Goal: Task Accomplishment & Management: Manage account settings

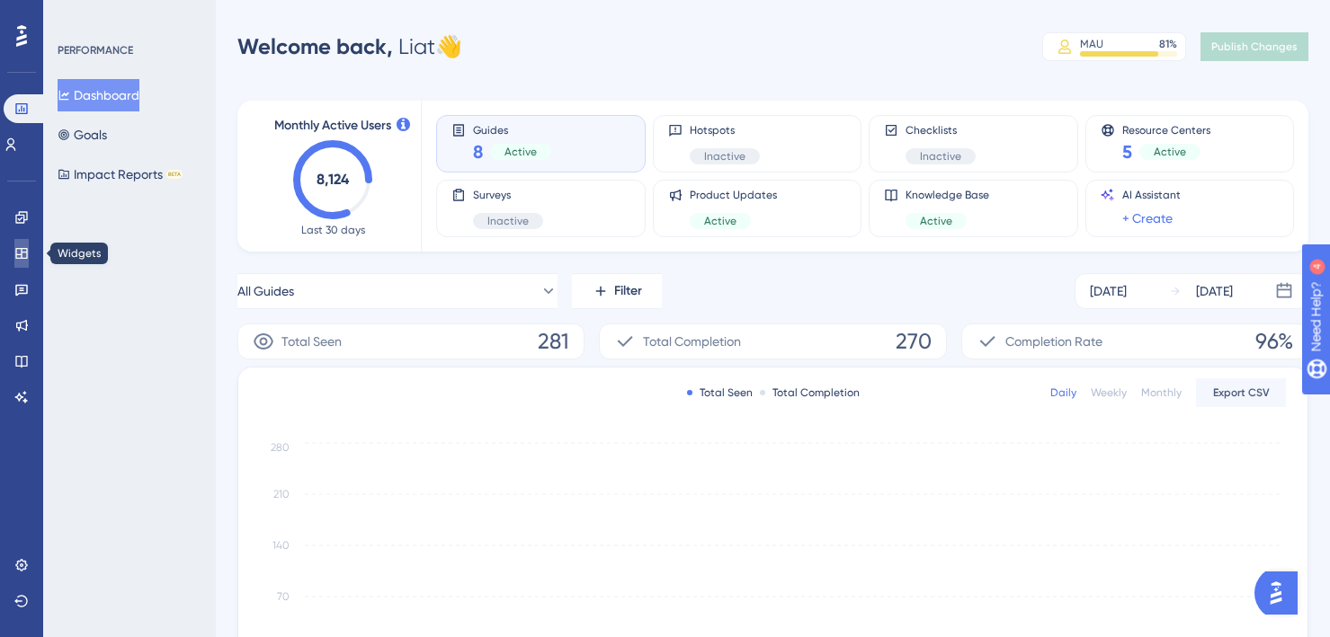
click at [23, 257] on icon at bounding box center [21, 253] width 14 height 14
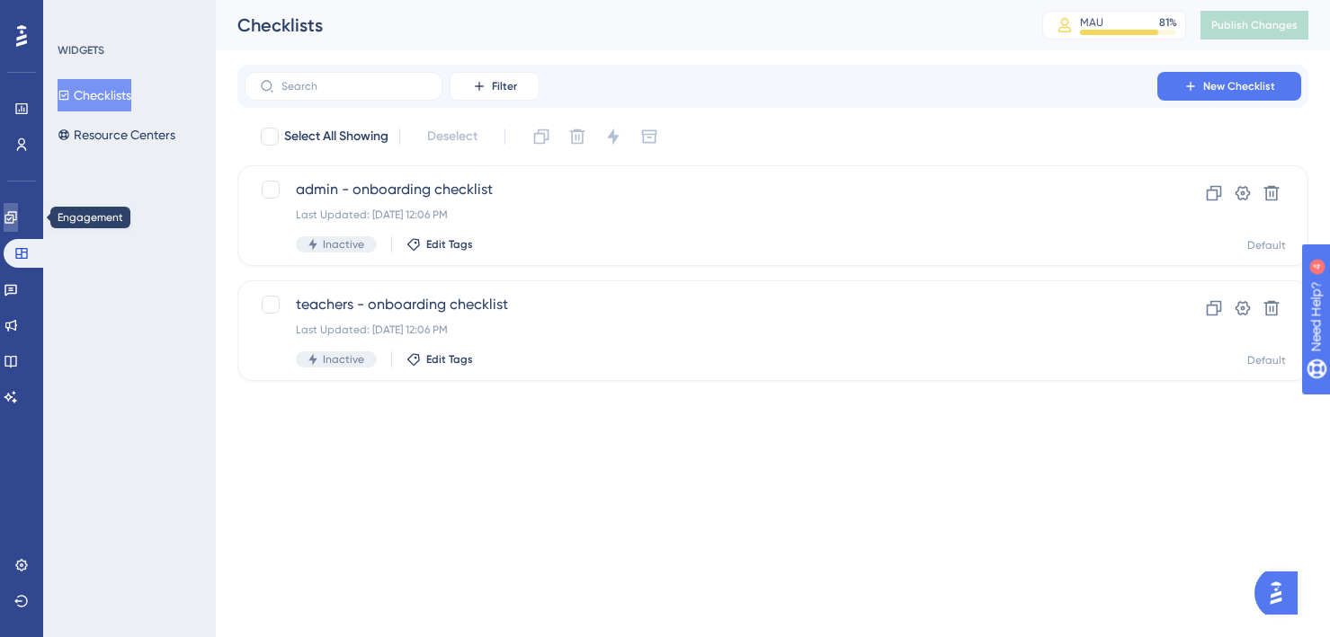
click at [0, 0] on icon at bounding box center [0, 0] width 0 height 0
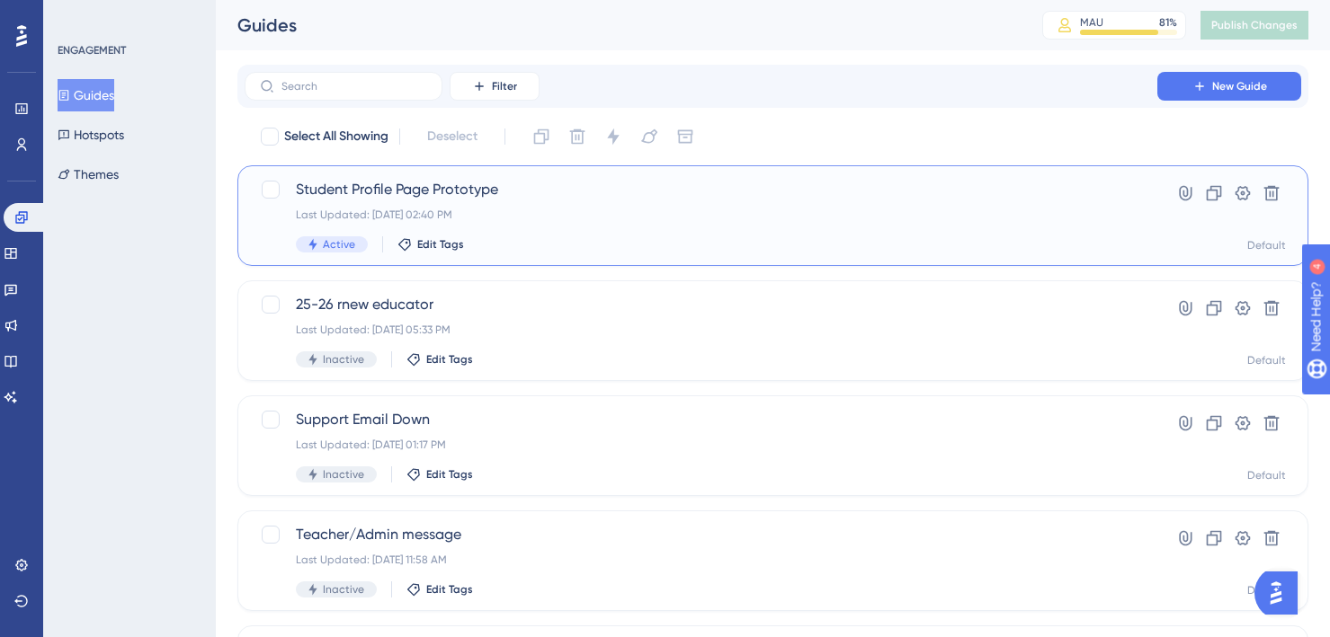
click at [597, 223] on div "Student Profile Page Prototype Last Updated: [DATE] 02:40 PM Active Edit Tags" at bounding box center [701, 216] width 810 height 74
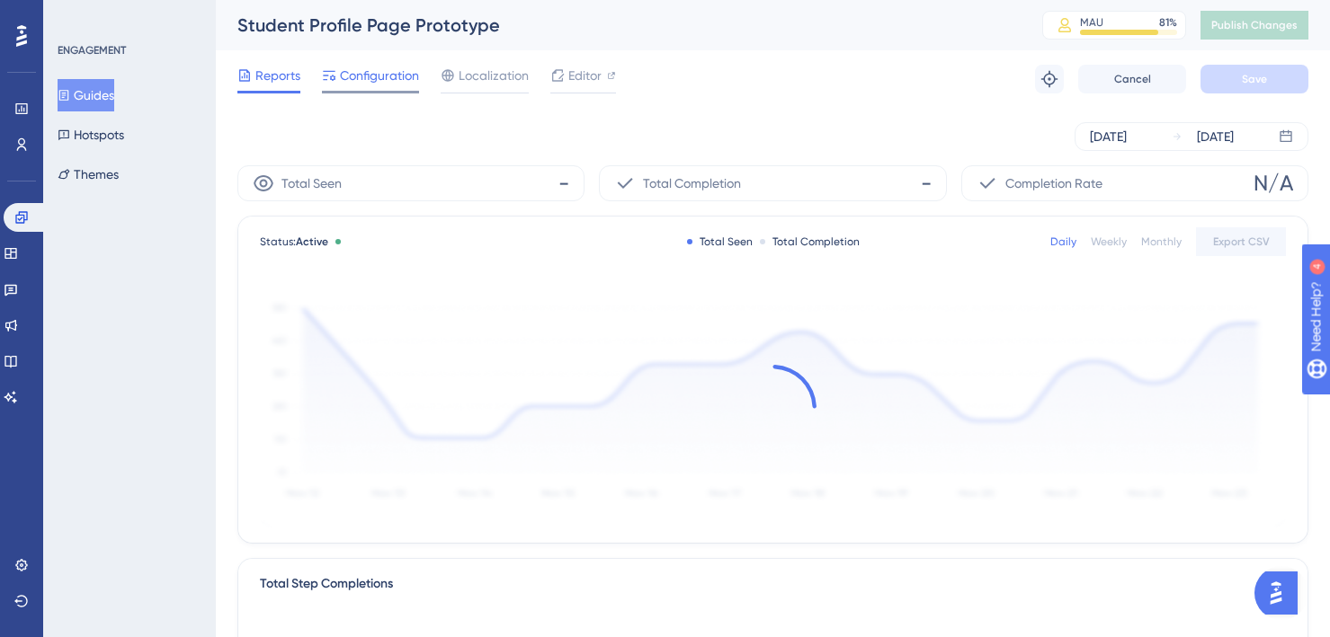
click at [396, 85] on span "Configuration" at bounding box center [379, 76] width 79 height 22
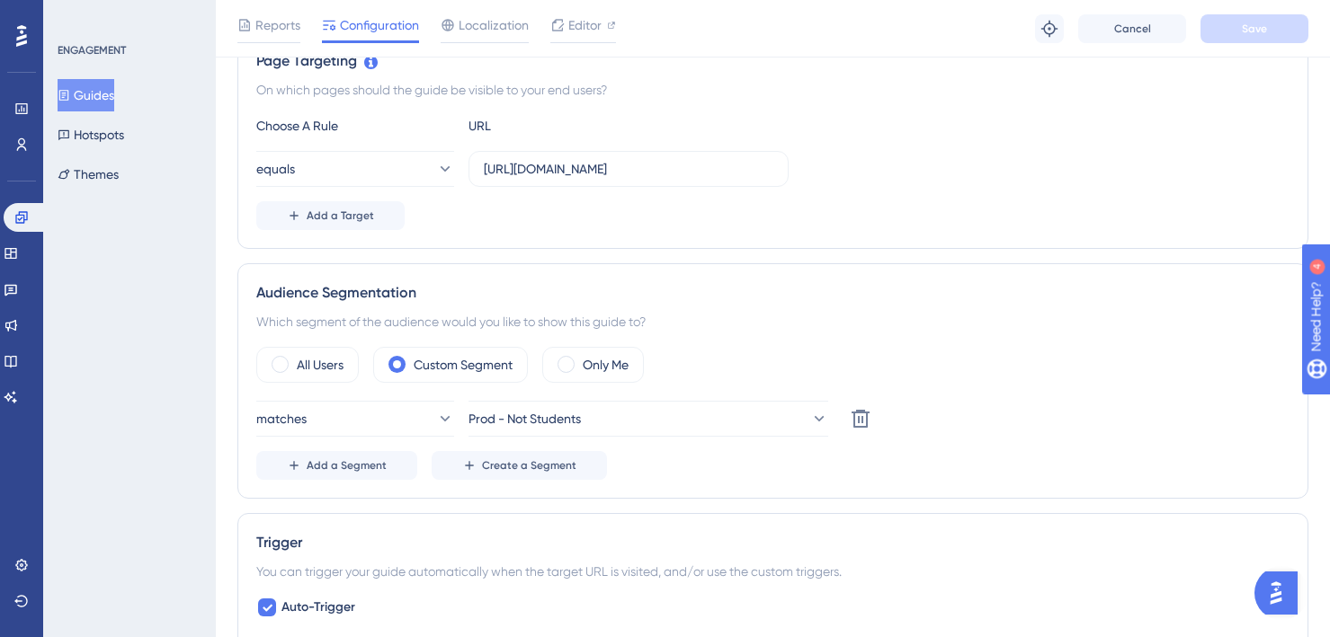
scroll to position [437, 0]
click at [394, 467] on button "Add a Segment" at bounding box center [336, 463] width 161 height 29
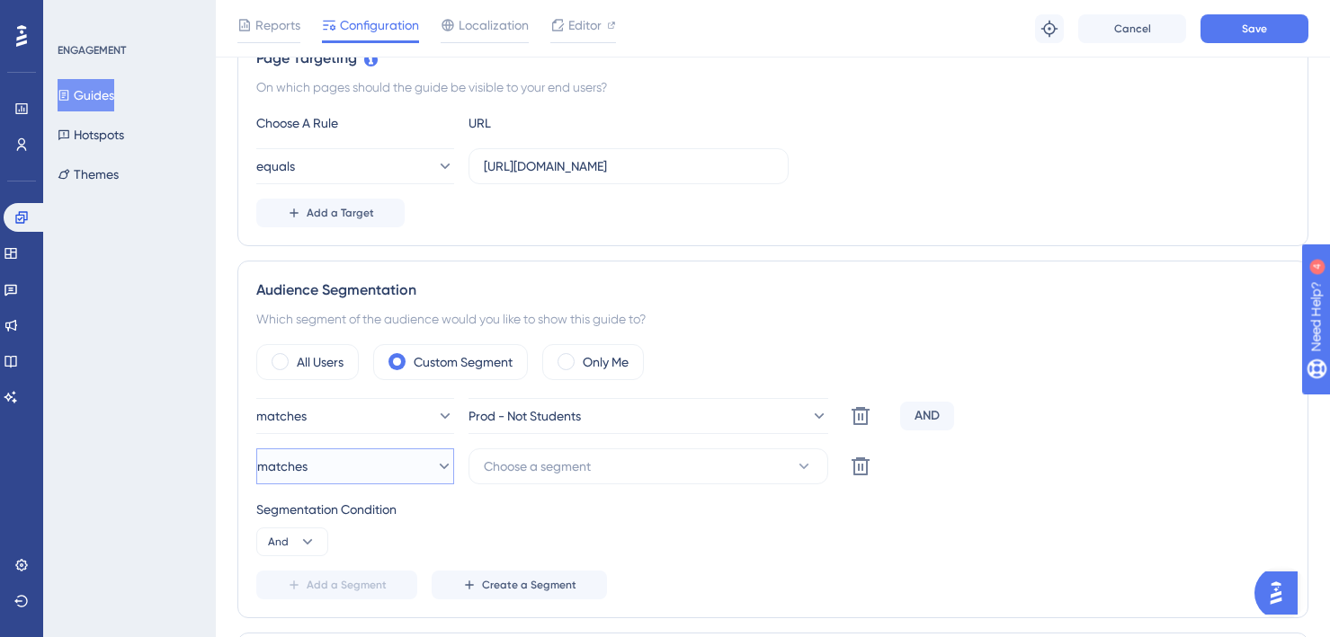
click at [394, 470] on button "matches" at bounding box center [355, 467] width 198 height 36
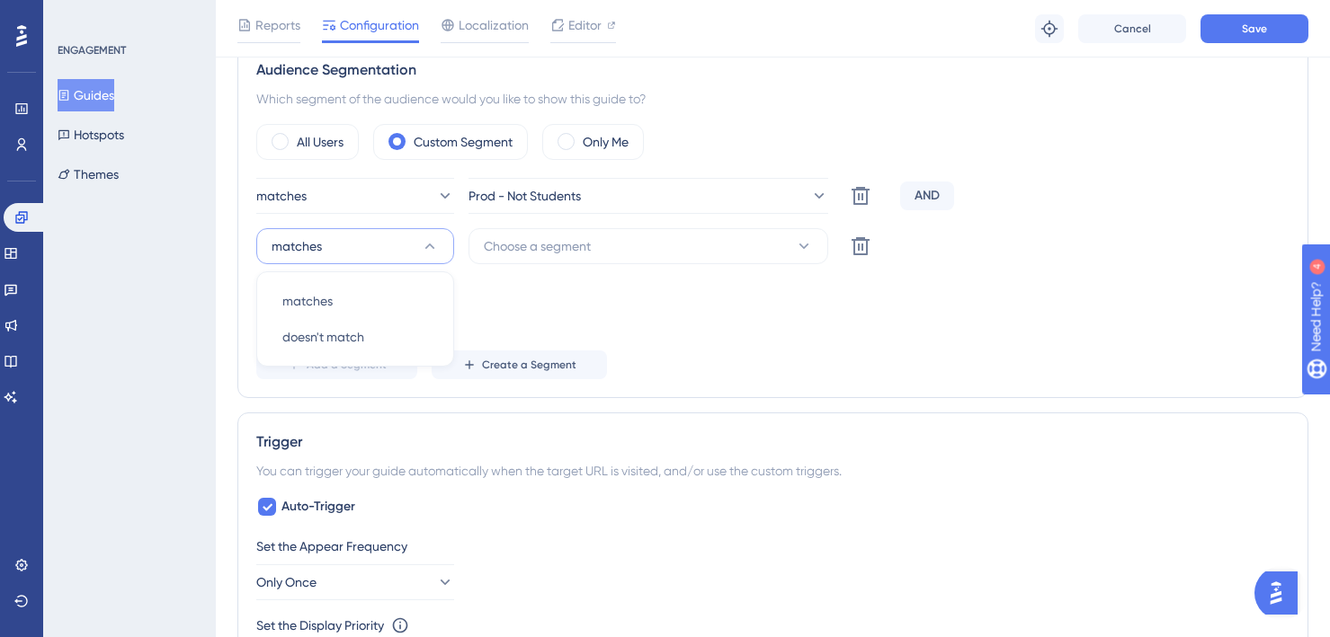
click at [532, 264] on div "matches Prod - Not Students Delete AND matches matches matches doesn't match do…" at bounding box center [772, 278] width 1033 height 201
click at [526, 242] on span "Choose a segment" at bounding box center [537, 247] width 107 height 22
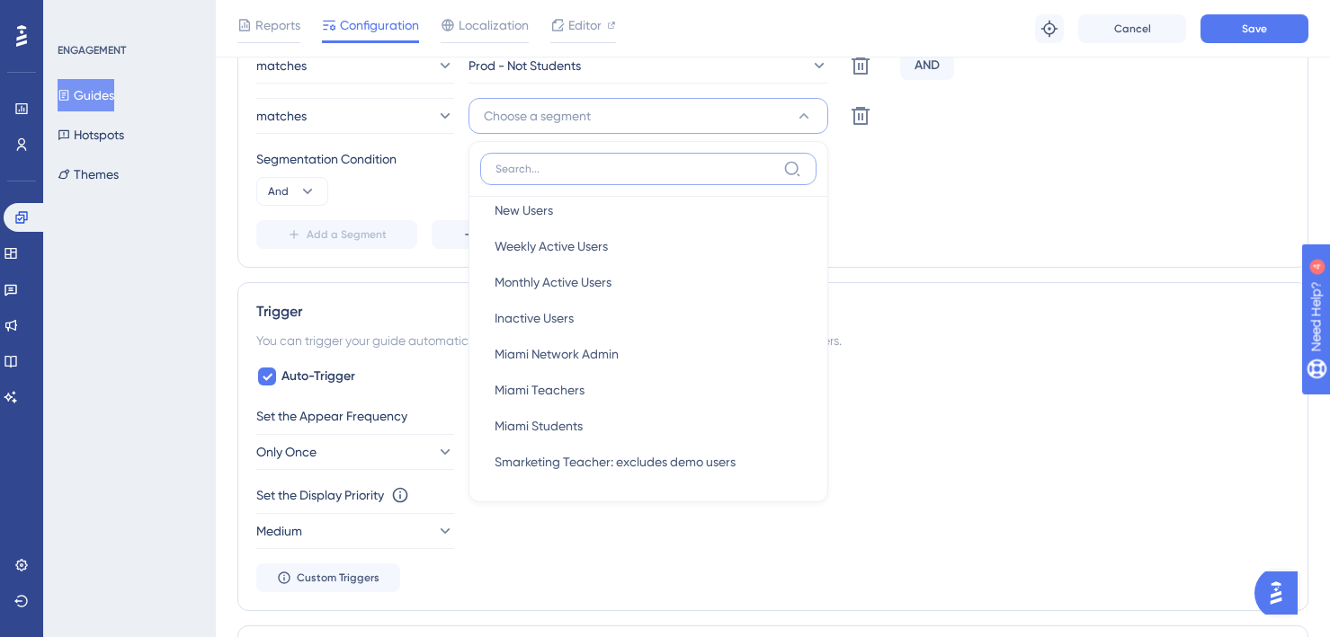
scroll to position [0, 0]
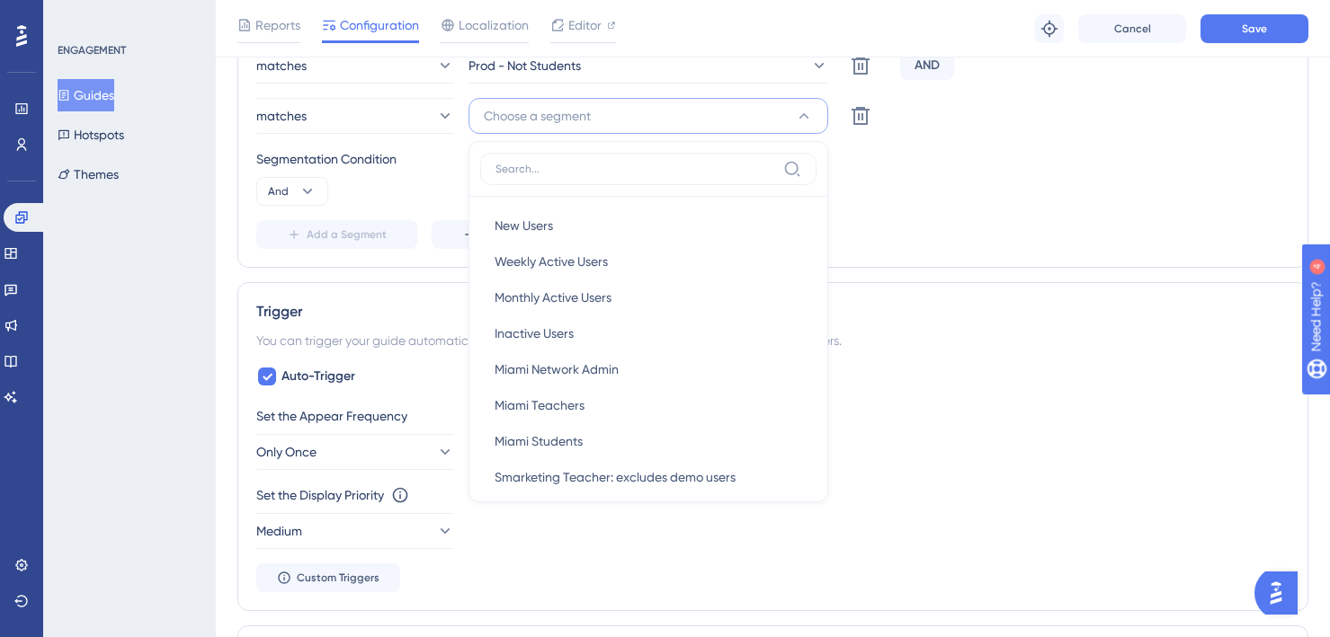
click at [964, 235] on div "Add a Segment Create a Segment" at bounding box center [772, 234] width 1033 height 29
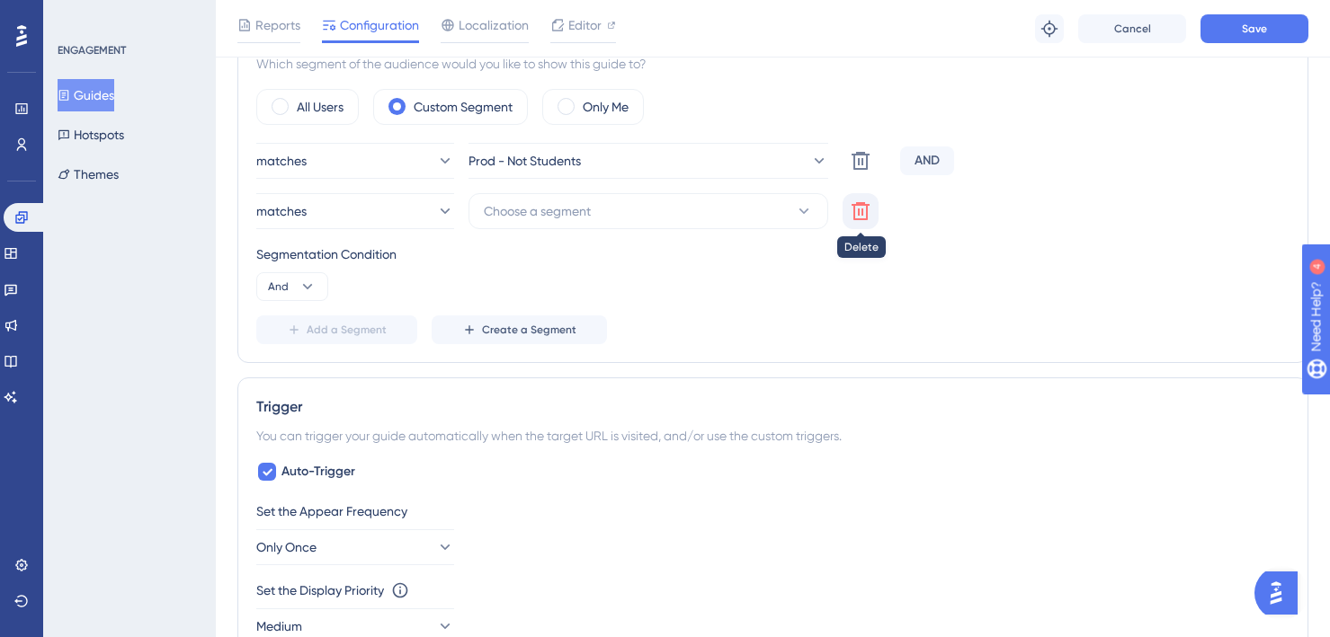
scroll to position [643, 0]
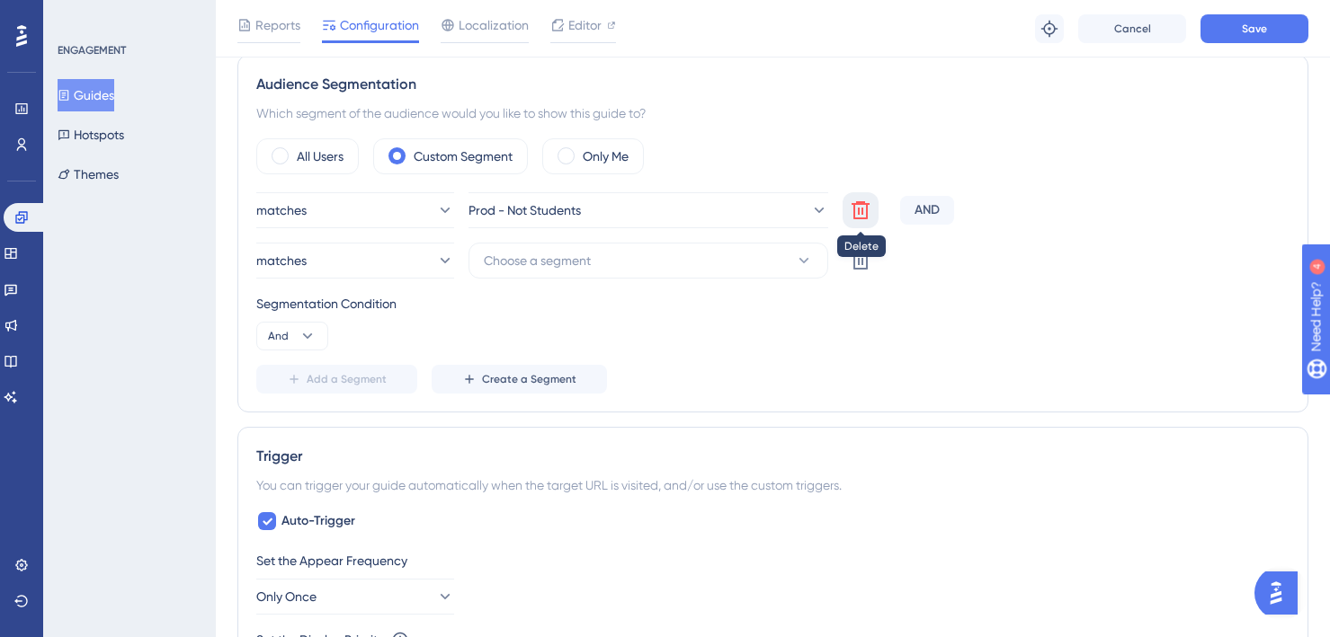
click at [858, 209] on icon at bounding box center [860, 210] width 18 height 18
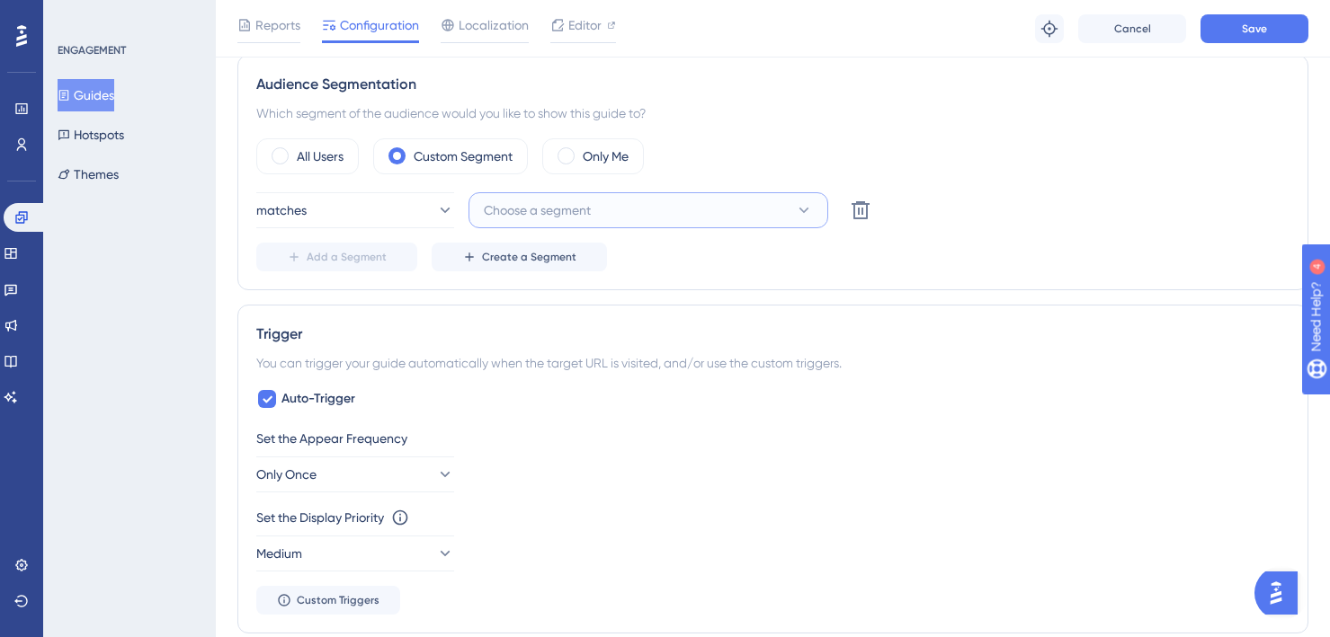
click at [513, 205] on span "Choose a segment" at bounding box center [537, 211] width 107 height 22
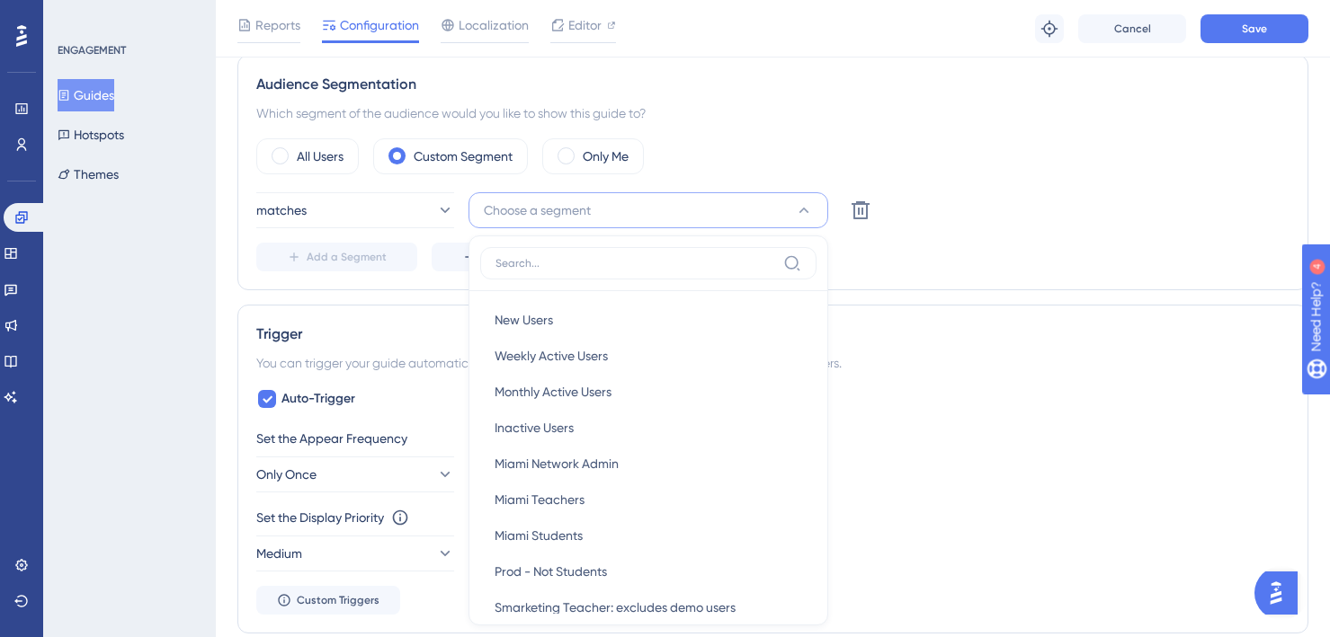
scroll to position [751, 0]
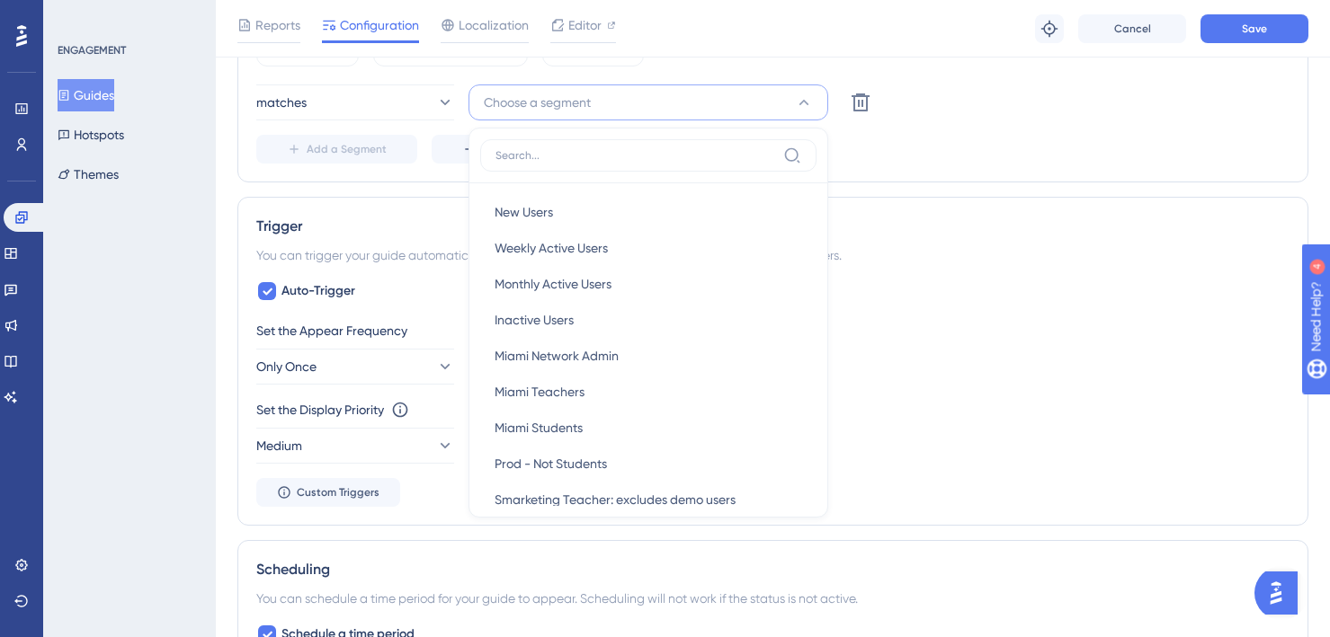
click at [435, 302] on div "Auto-Trigger Set the Appear Frequency Only Once Set the Display Priority This o…" at bounding box center [772, 393] width 1033 height 227
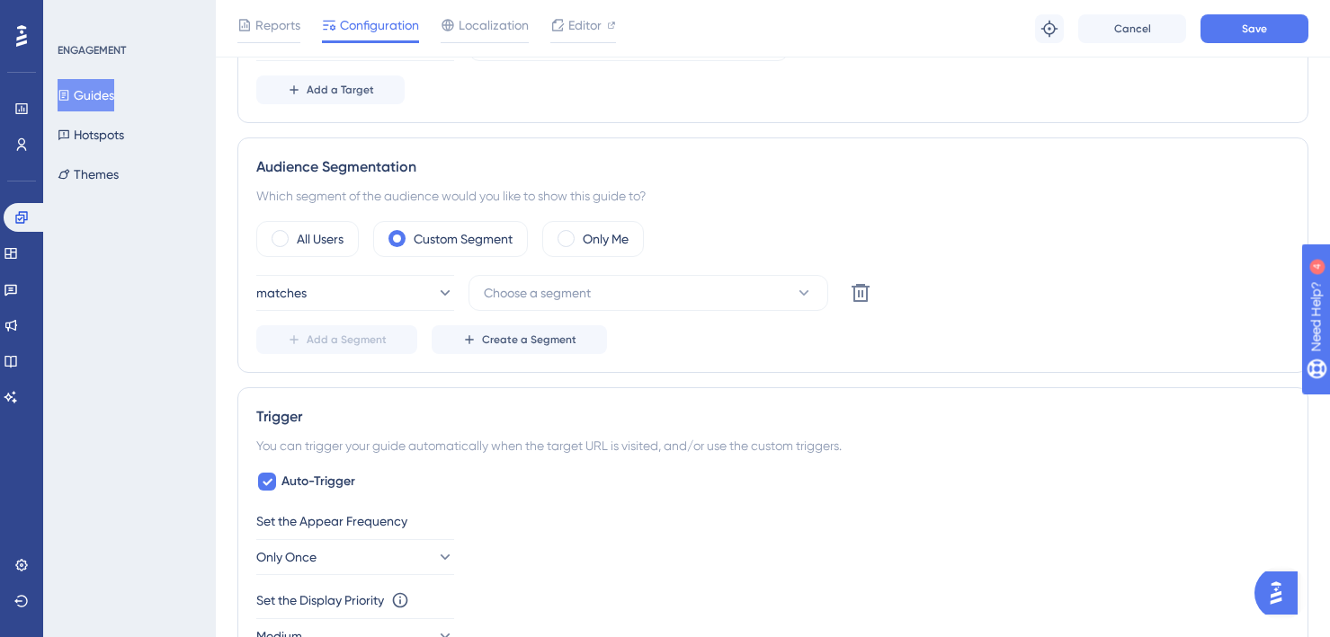
scroll to position [554, 0]
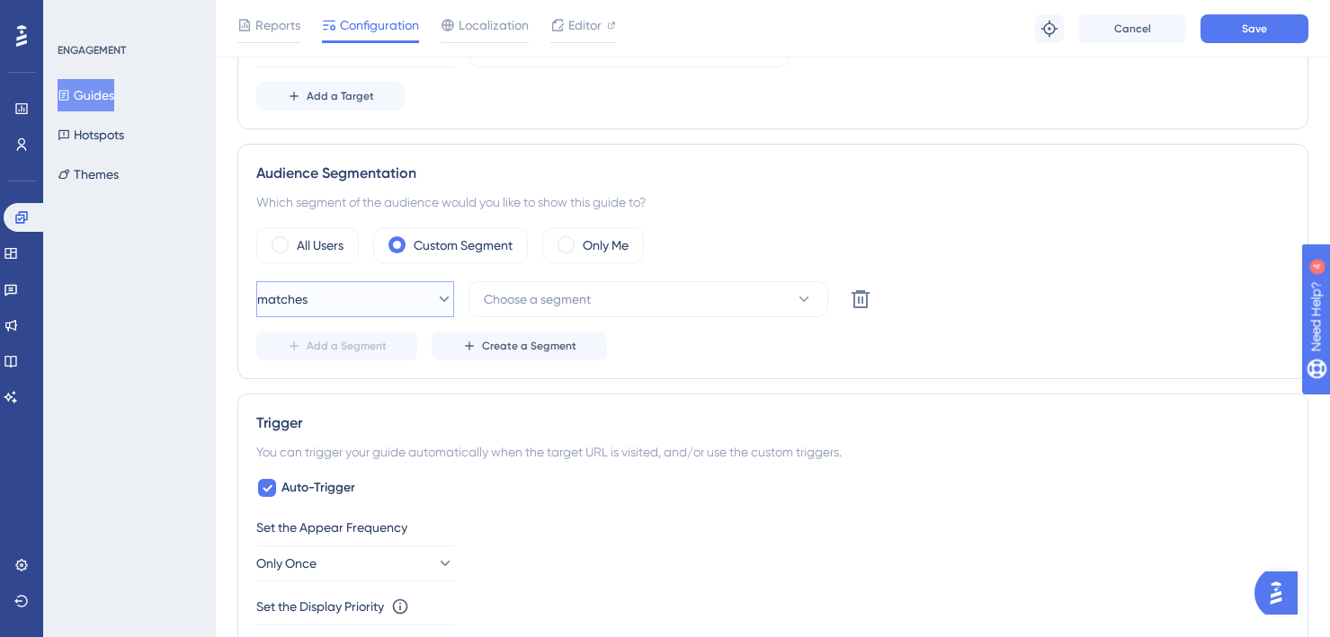
click at [374, 299] on button "matches" at bounding box center [355, 299] width 198 height 36
click at [357, 343] on div "matches matches" at bounding box center [355, 354] width 146 height 36
click at [526, 305] on span "Choose a segment" at bounding box center [537, 300] width 107 height 22
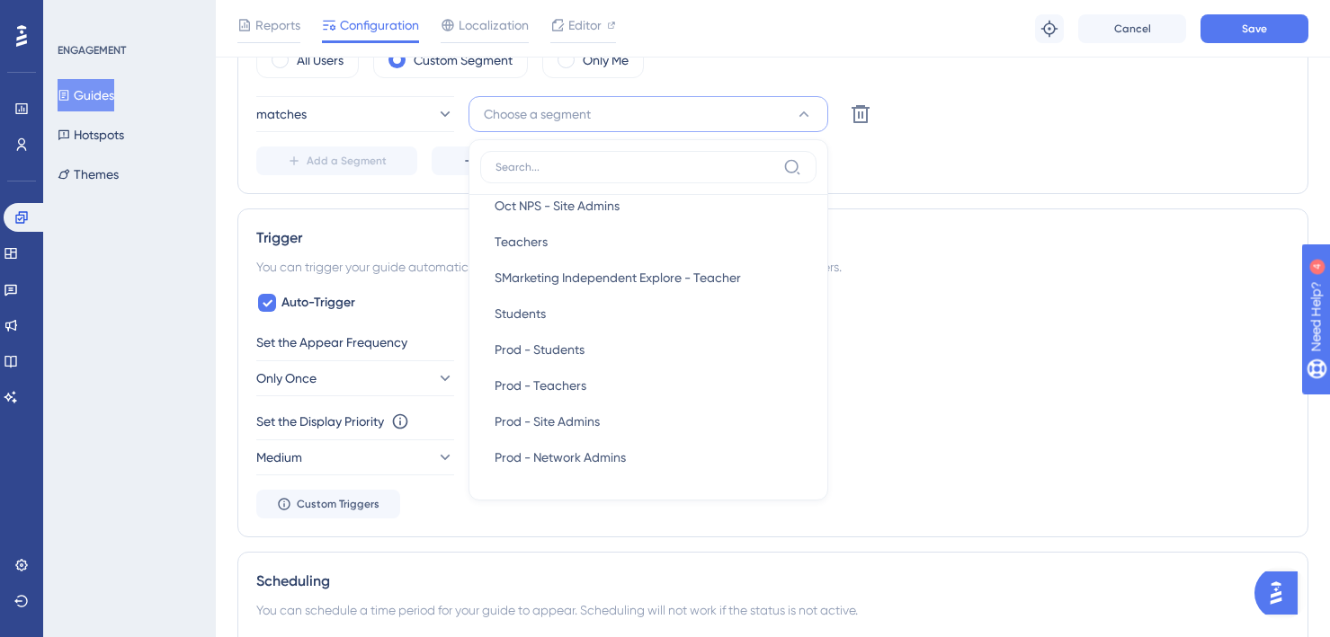
scroll to position [527, 0]
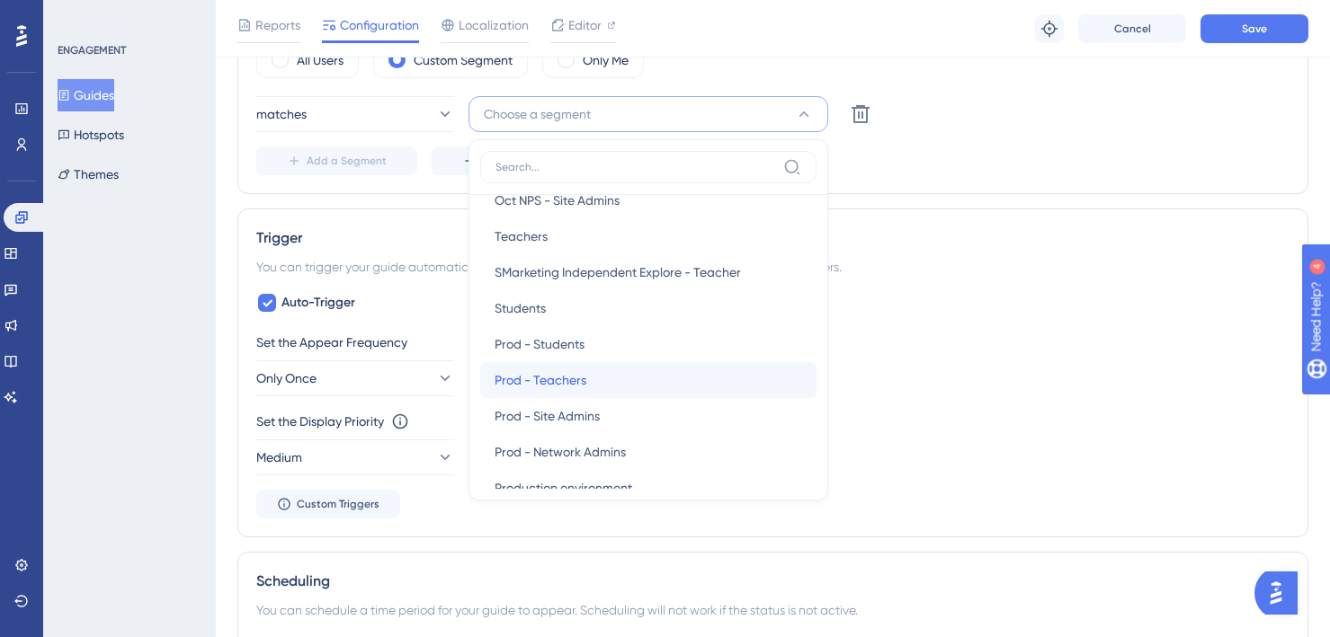
click at [547, 377] on span "Prod - Teachers" at bounding box center [540, 381] width 92 height 22
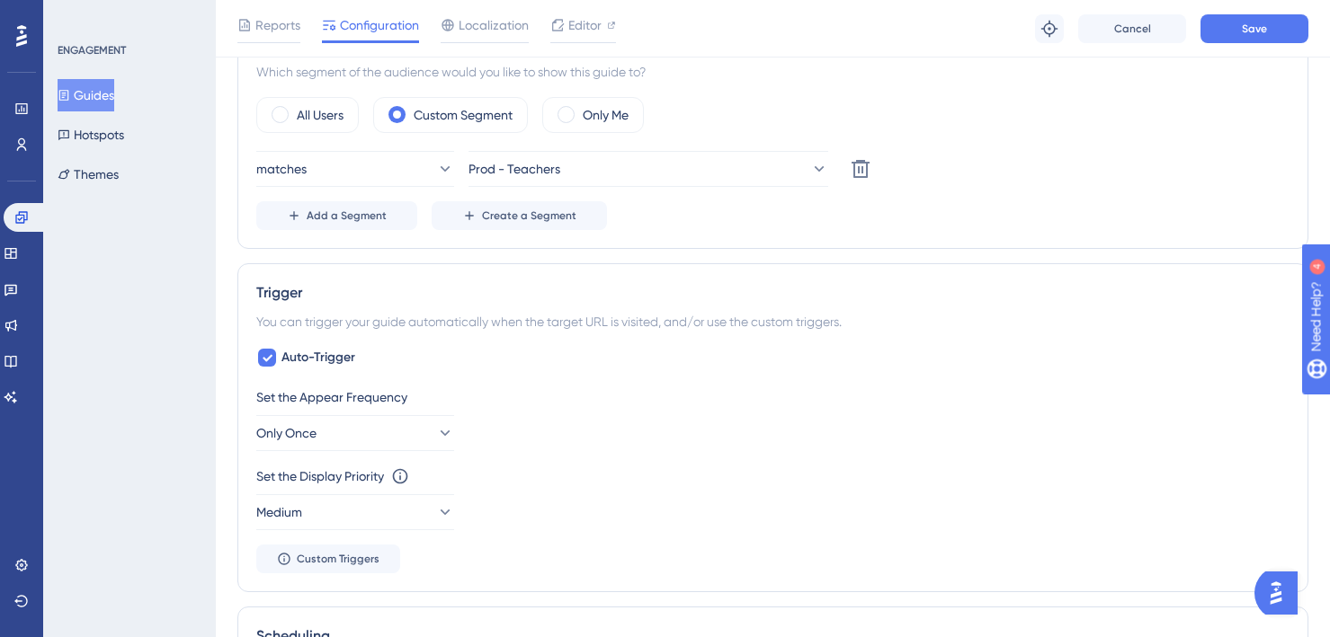
scroll to position [682, 0]
click at [365, 212] on span "Add a Segment" at bounding box center [347, 217] width 80 height 14
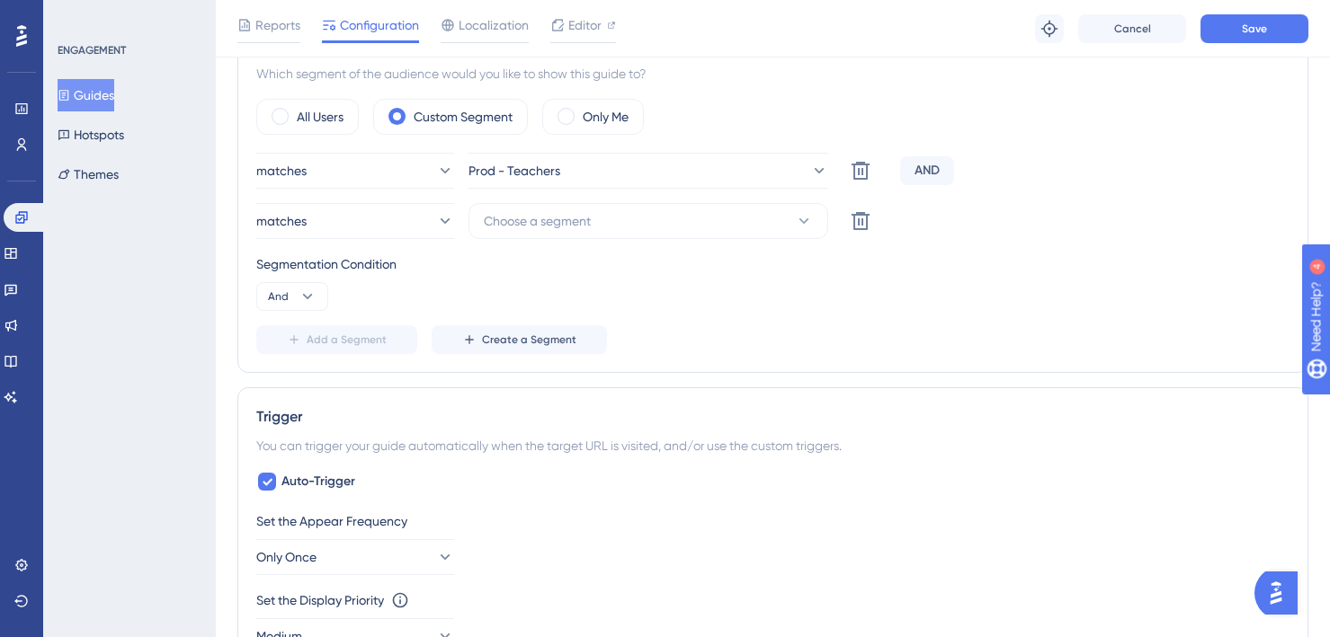
click at [927, 175] on div "AND" at bounding box center [927, 170] width 54 height 29
click at [289, 293] on button "And" at bounding box center [292, 296] width 72 height 29
click at [288, 382] on span "Or" at bounding box center [282, 384] width 14 height 22
click at [542, 220] on span "Choose a segment" at bounding box center [537, 221] width 107 height 22
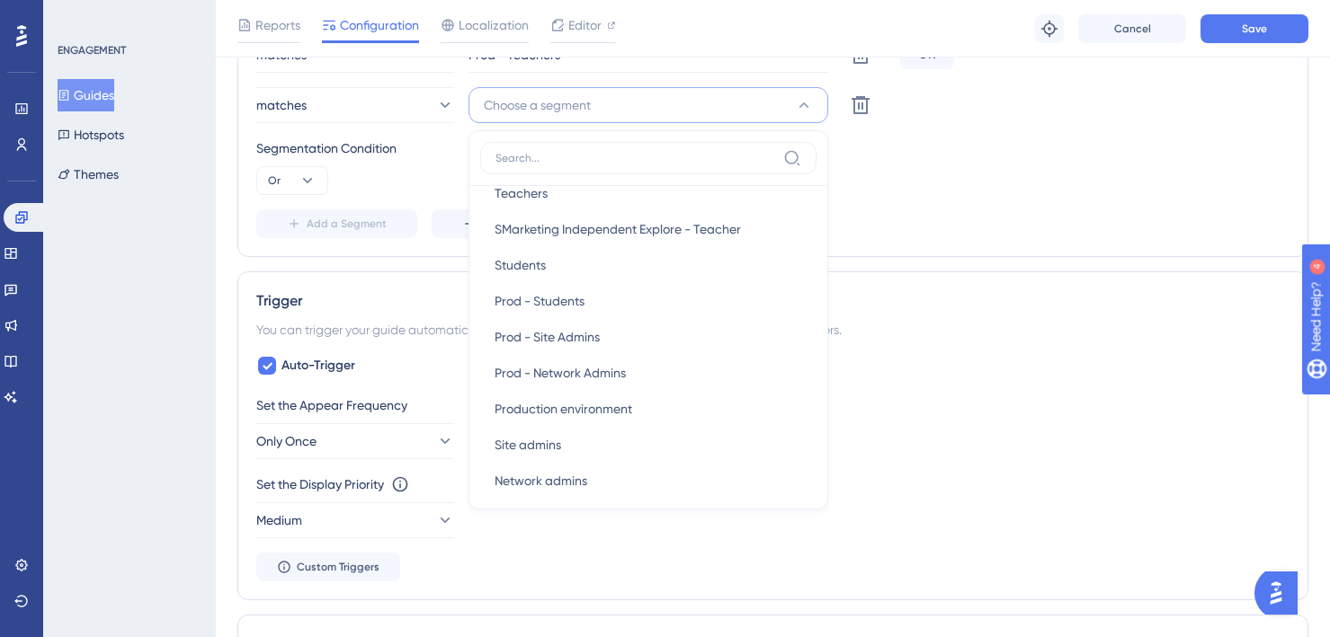
scroll to position [573, 0]
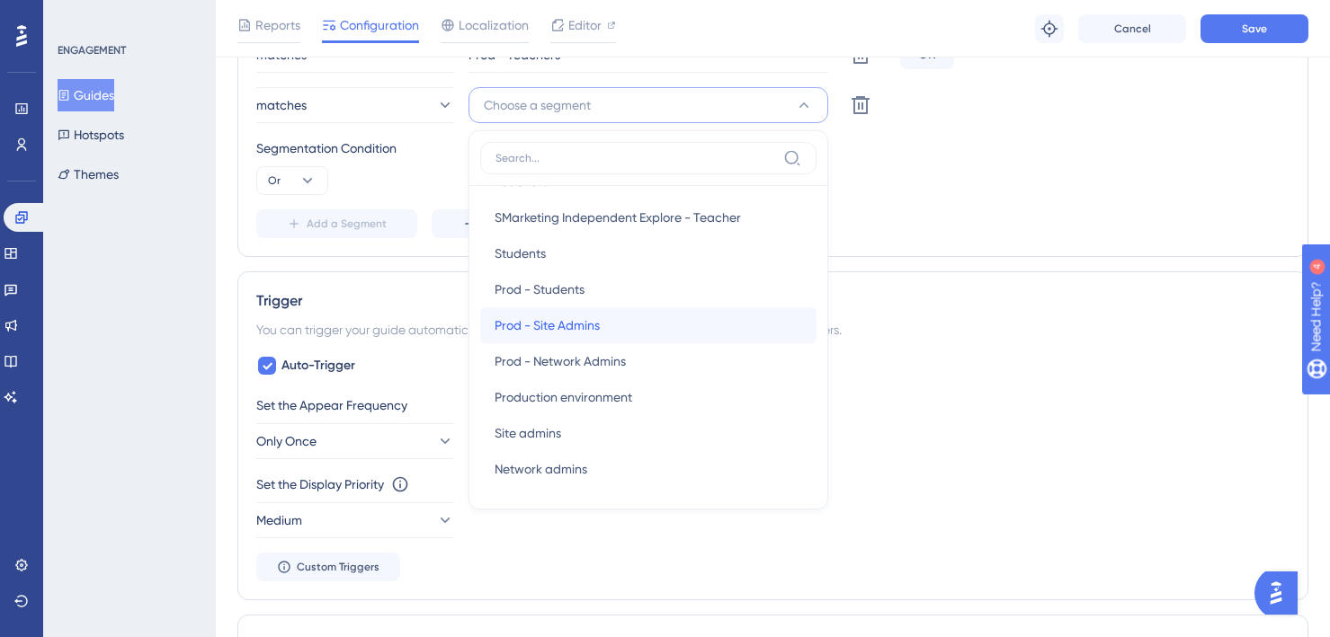
click at [553, 330] on span "Prod - Site Admins" at bounding box center [546, 326] width 105 height 22
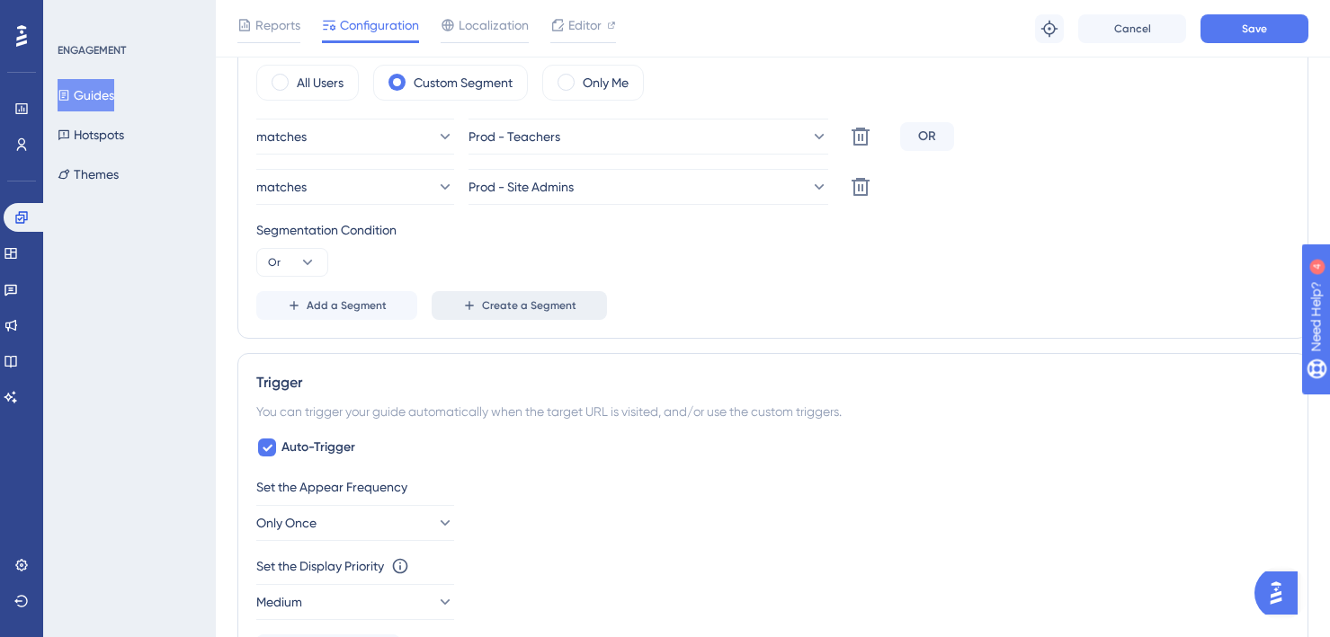
scroll to position [679, 0]
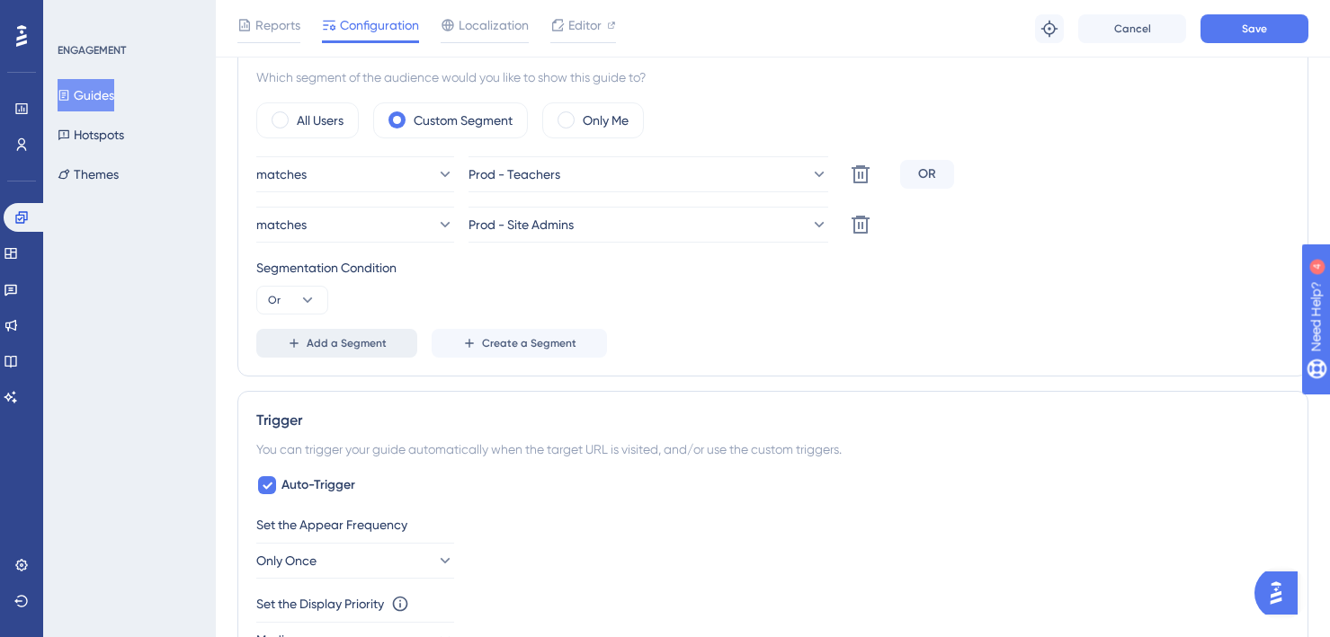
click at [342, 343] on span "Add a Segment" at bounding box center [347, 343] width 80 height 14
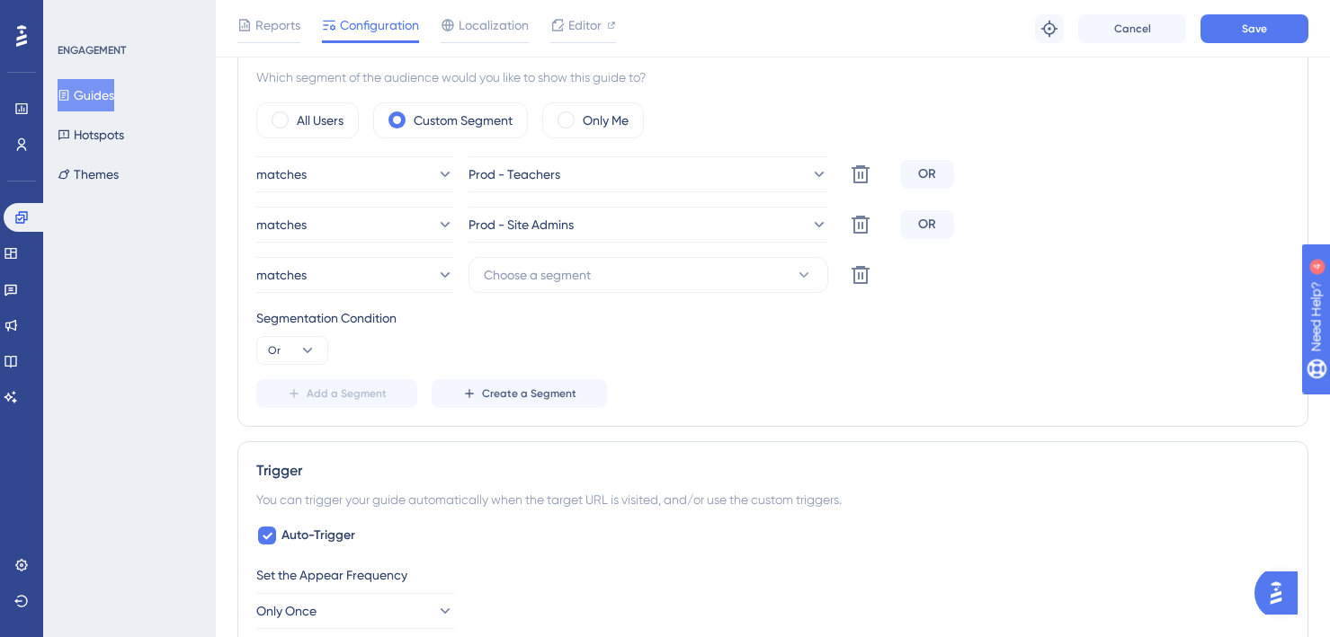
click at [512, 294] on div "matches Prod - Teachers Delete OR matches Prod - Site Admins Delete OR matches …" at bounding box center [772, 282] width 1033 height 252
click at [508, 270] on span "Choose a segment" at bounding box center [537, 275] width 107 height 22
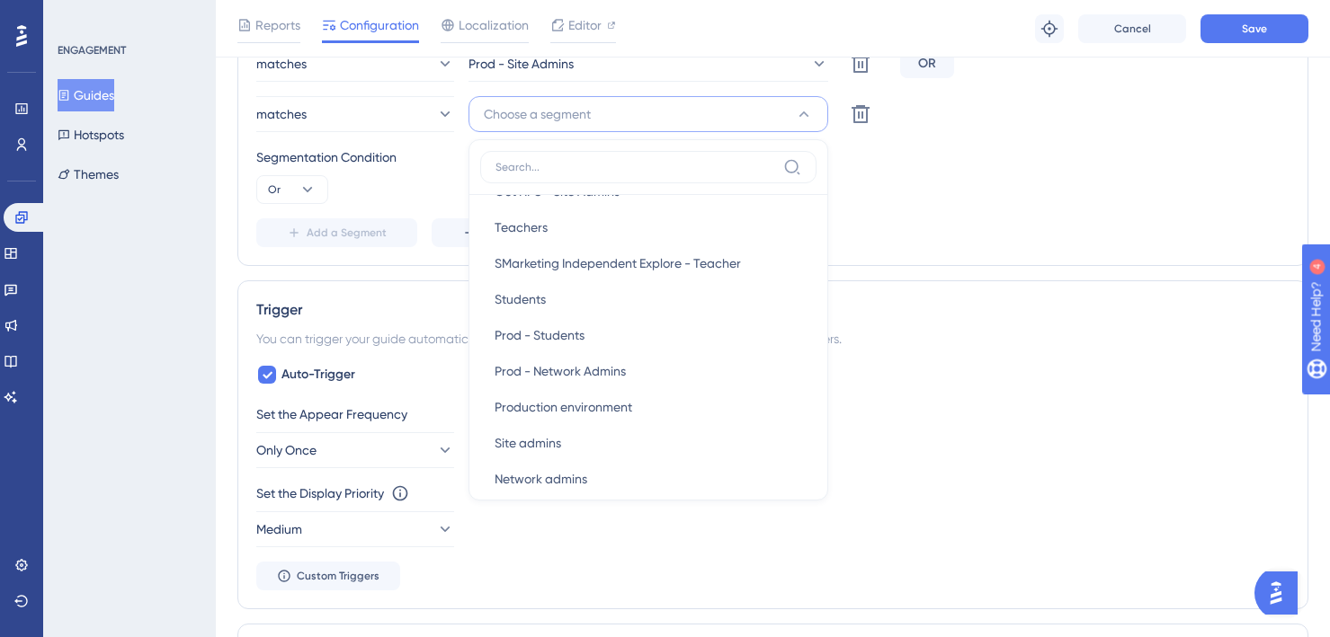
scroll to position [555, 0]
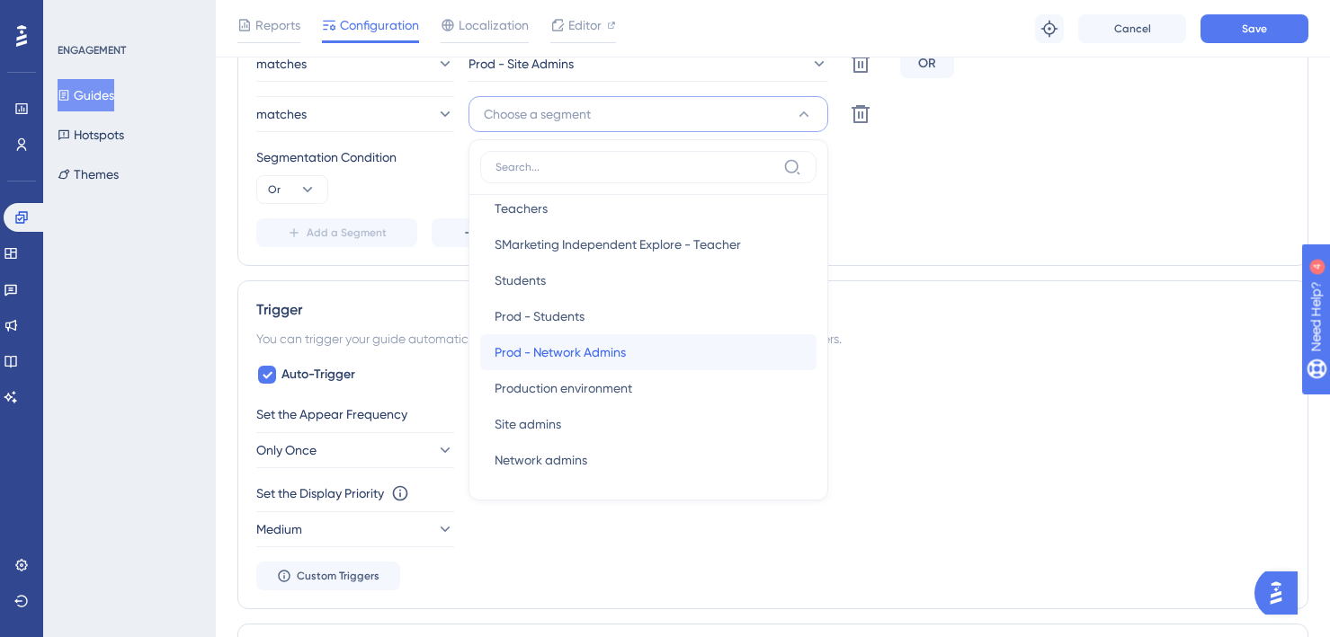
click at [561, 360] on span "Prod - Network Admins" at bounding box center [559, 353] width 131 height 22
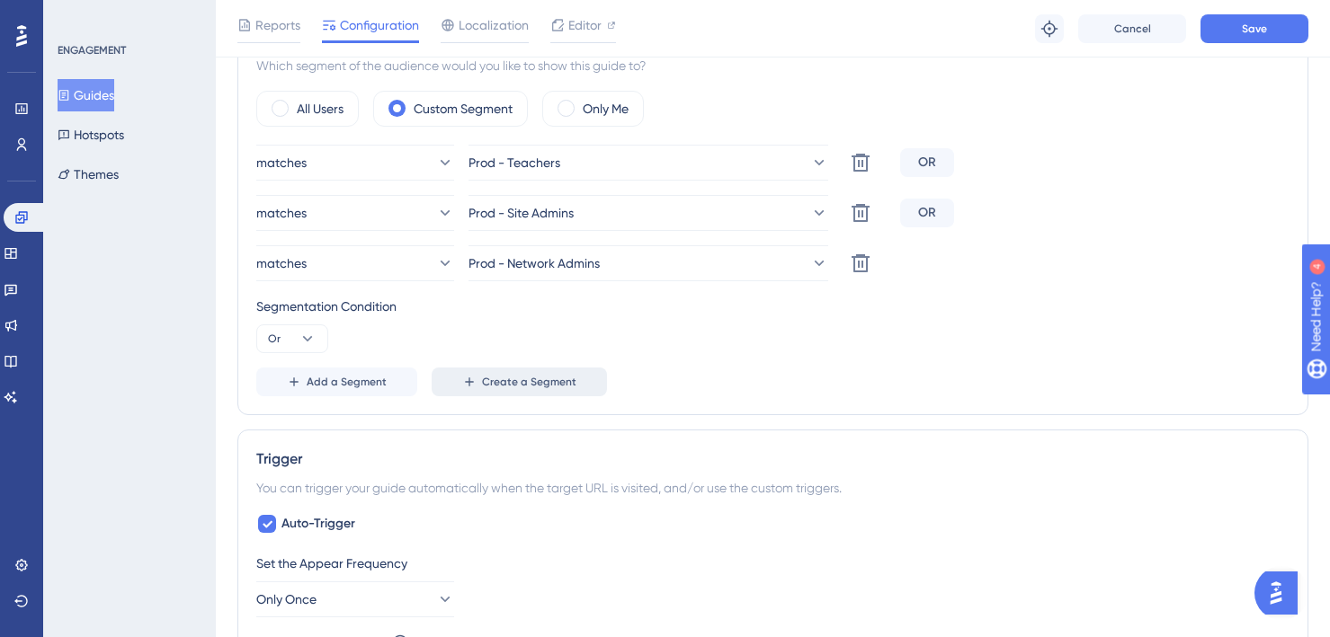
scroll to position [682, 0]
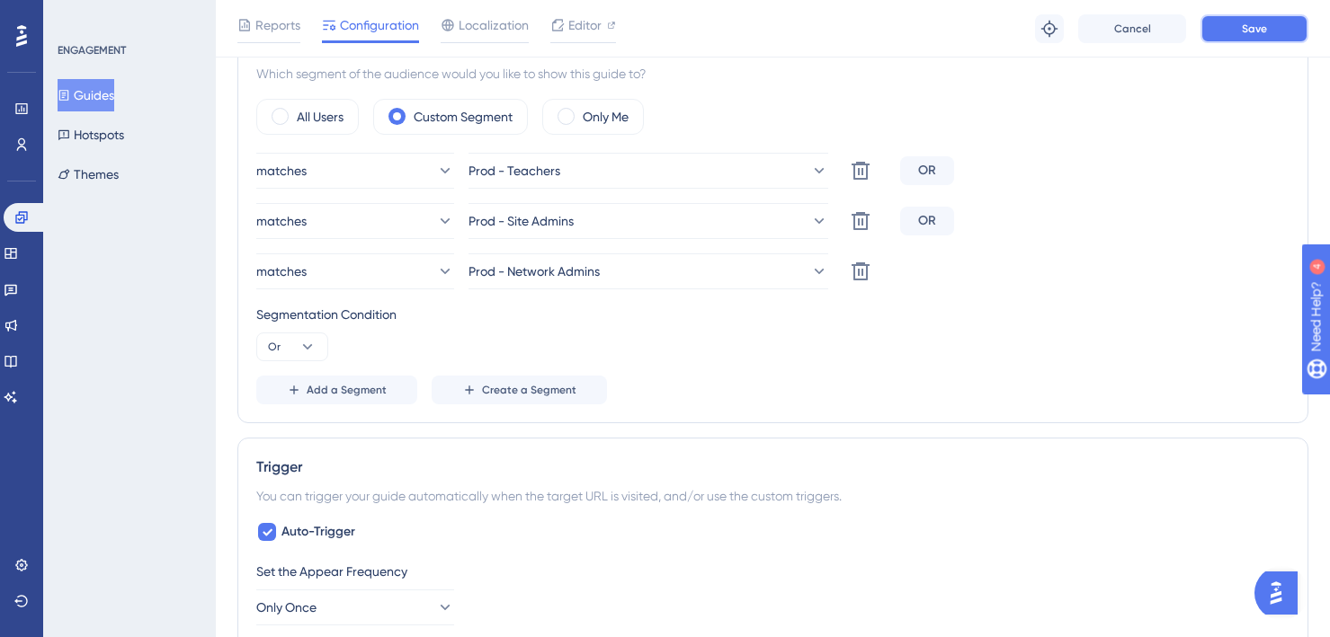
click at [1253, 35] on span "Save" at bounding box center [1254, 29] width 25 height 14
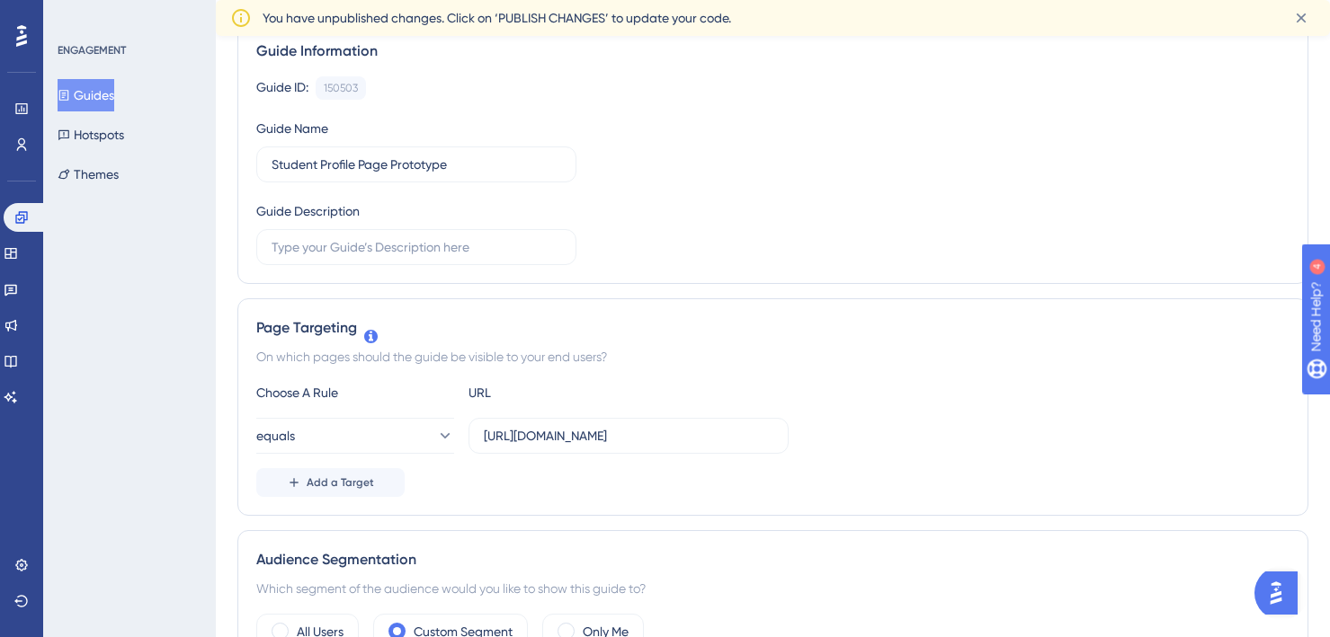
scroll to position [0, 0]
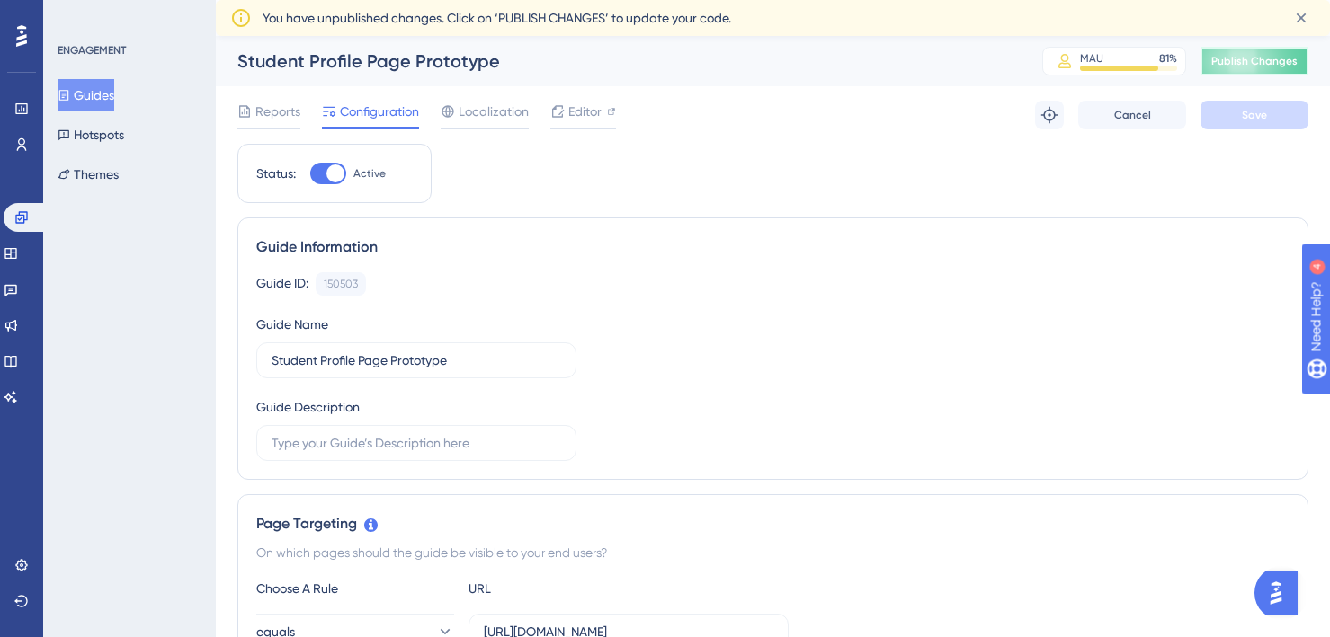
click at [1243, 65] on span "Publish Changes" at bounding box center [1254, 61] width 86 height 14
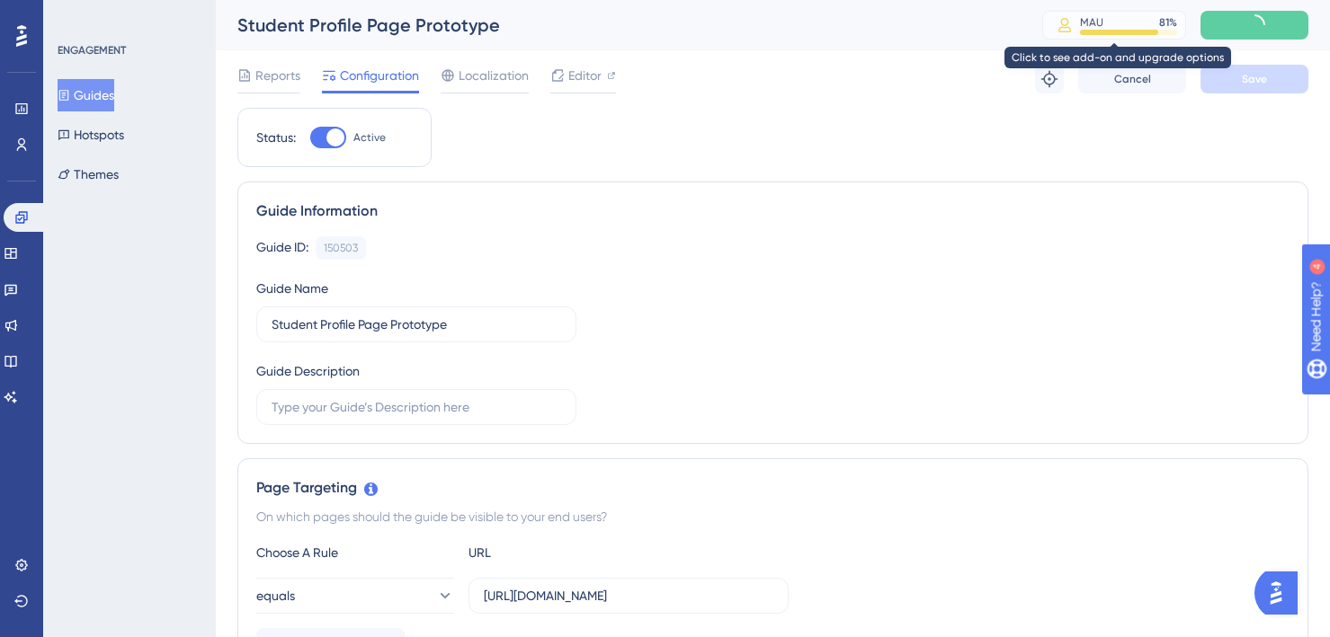
click at [1100, 34] on div at bounding box center [1119, 32] width 78 height 5
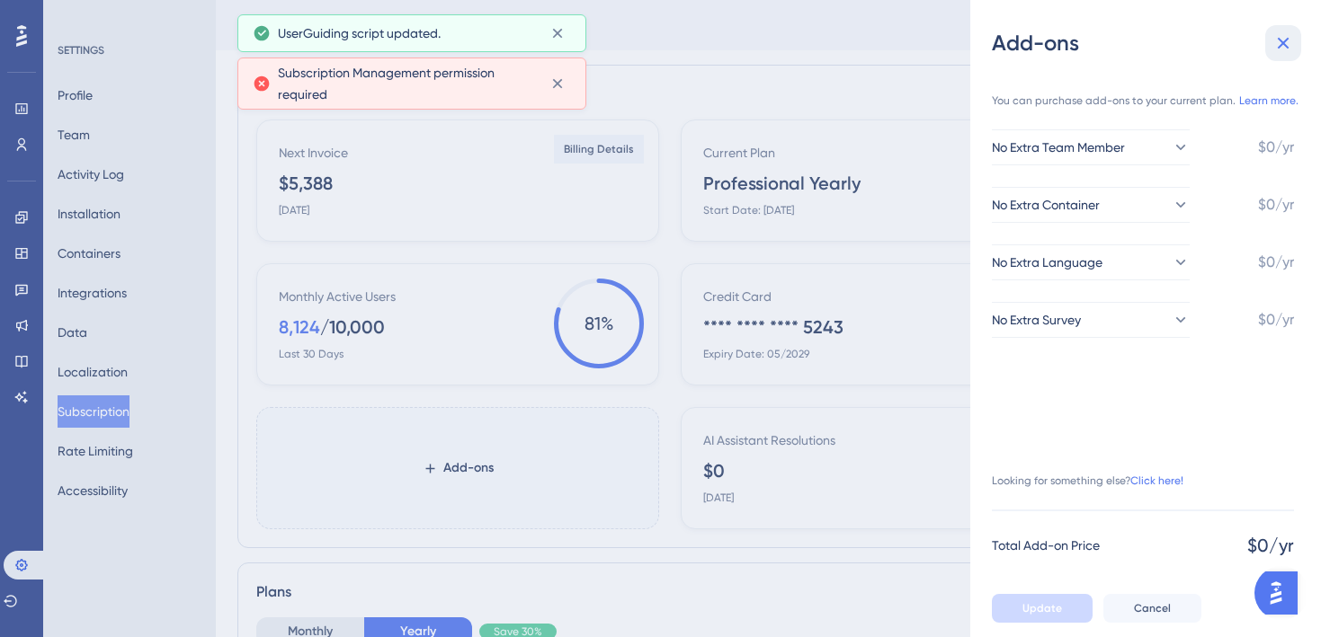
click at [1273, 41] on icon at bounding box center [1283, 43] width 22 height 22
